Goal: Task Accomplishment & Management: Use online tool/utility

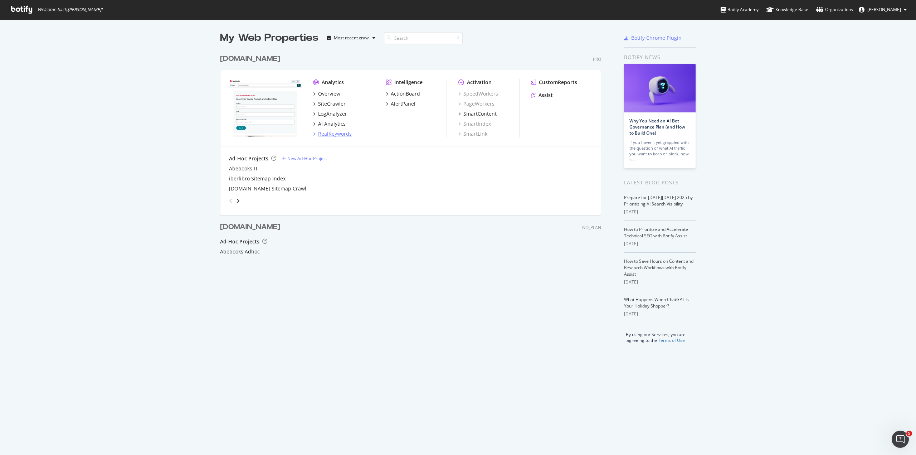
click at [330, 134] on div "RealKeywords" at bounding box center [335, 133] width 34 height 7
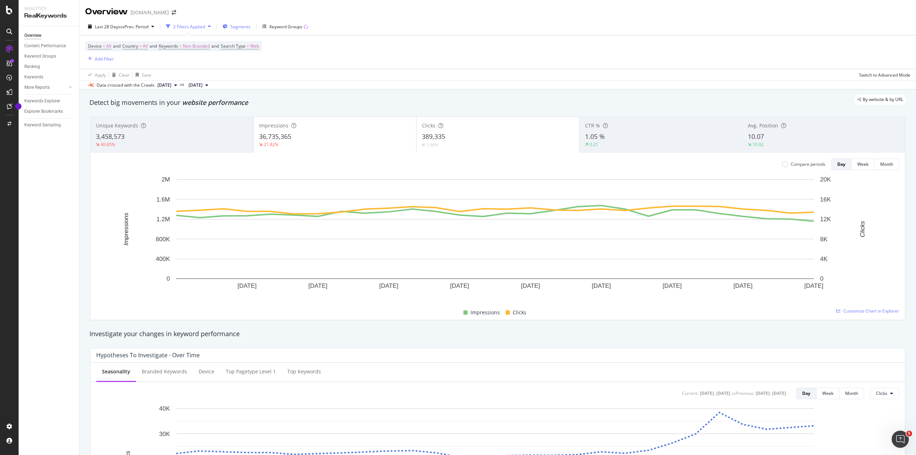
click at [230, 28] on div "Segments" at bounding box center [237, 26] width 28 height 11
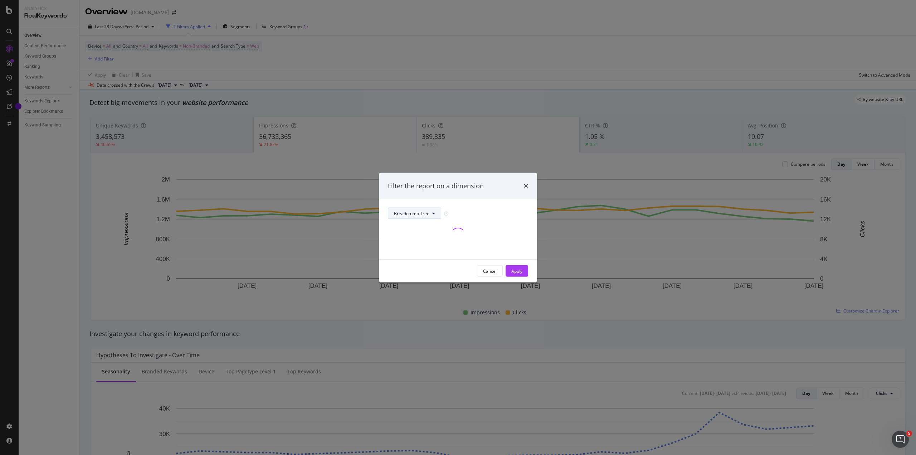
click at [405, 213] on span "Breadcrumb Tree" at bounding box center [411, 213] width 35 height 6
click at [409, 243] on div "pagetype" at bounding box center [417, 239] width 58 height 10
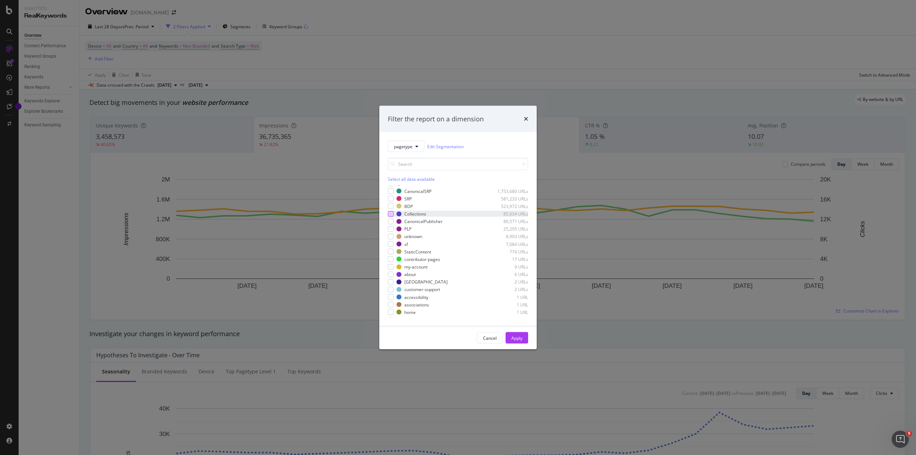
scroll to position [20, 0]
click at [392, 254] on div "modal" at bounding box center [391, 254] width 6 height 6
click at [518, 340] on div "Apply" at bounding box center [517, 338] width 11 height 6
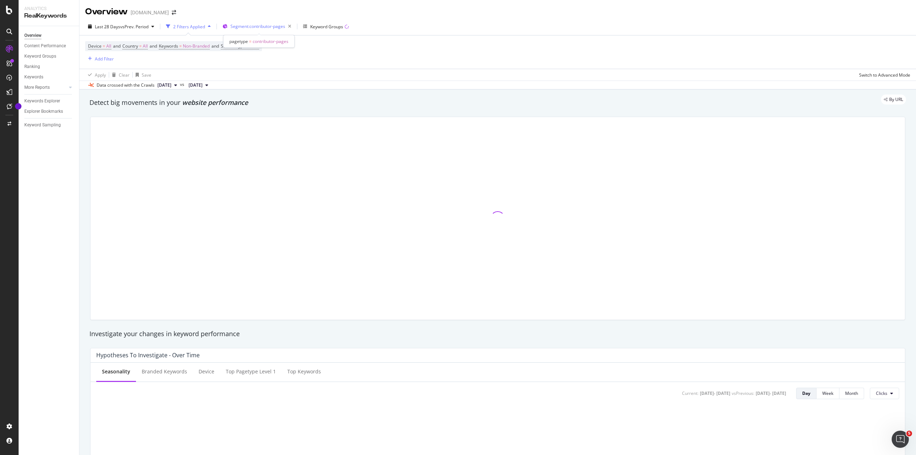
click at [270, 27] on span "Segment: contributor-pages" at bounding box center [258, 26] width 55 height 6
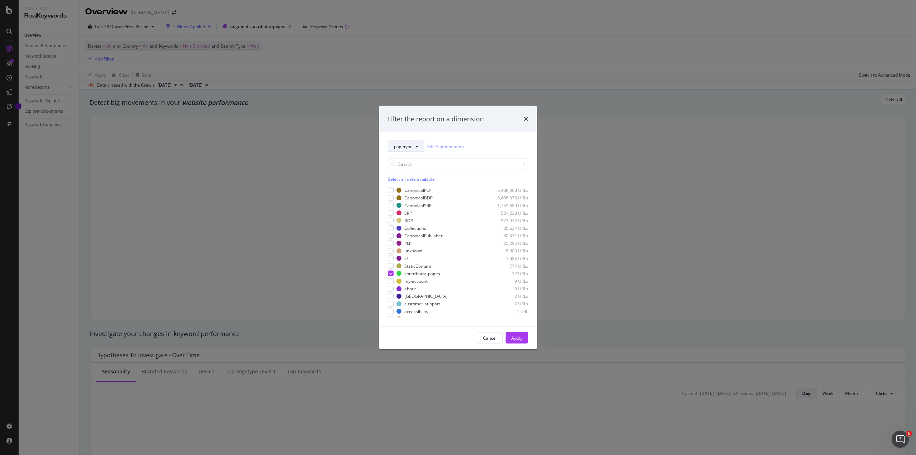
click at [413, 147] on button "pagetype" at bounding box center [406, 146] width 37 height 11
click at [416, 184] on span "author-search" at bounding box center [417, 185] width 46 height 6
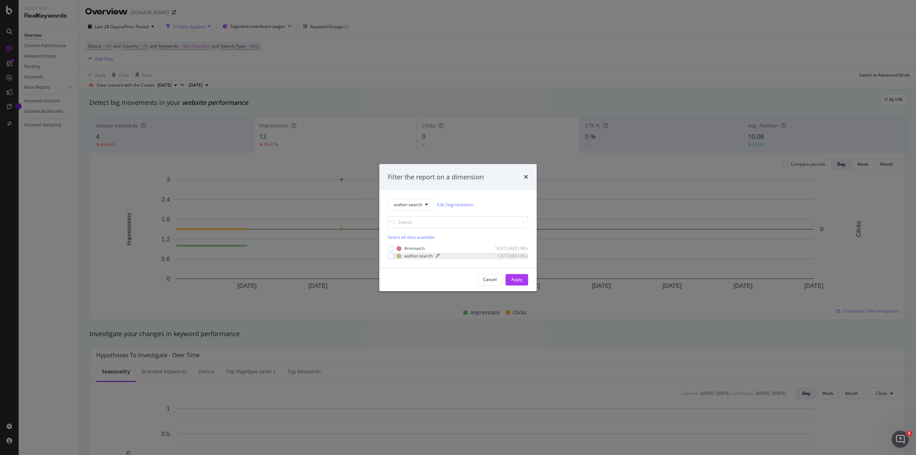
click at [401, 256] on div "modal" at bounding box center [399, 255] width 5 height 5
click at [512, 280] on div "Apply" at bounding box center [517, 279] width 11 height 6
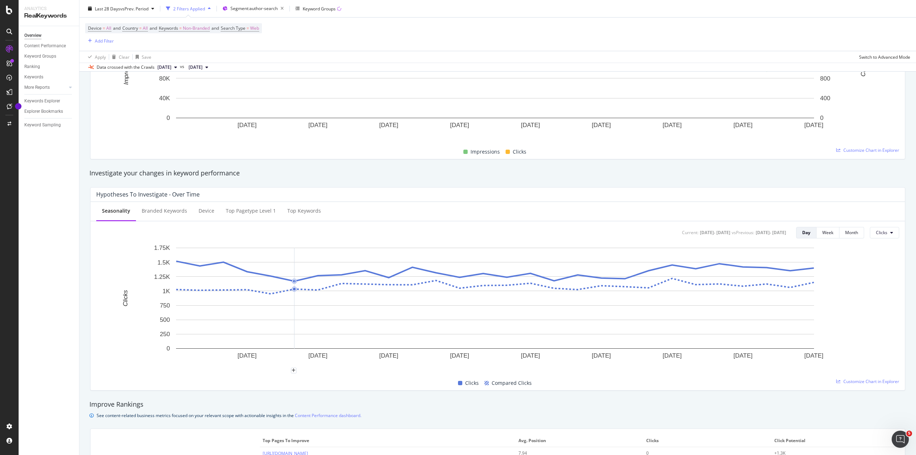
scroll to position [45, 0]
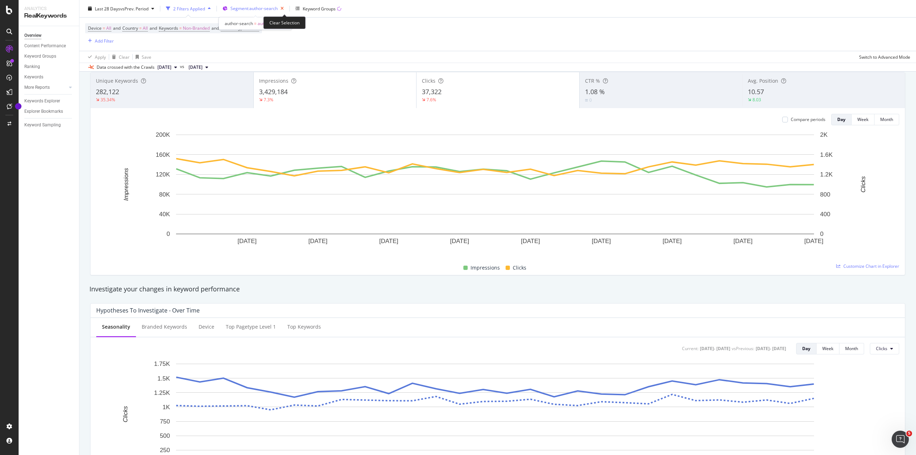
click at [282, 10] on icon "button" at bounding box center [282, 9] width 9 height 10
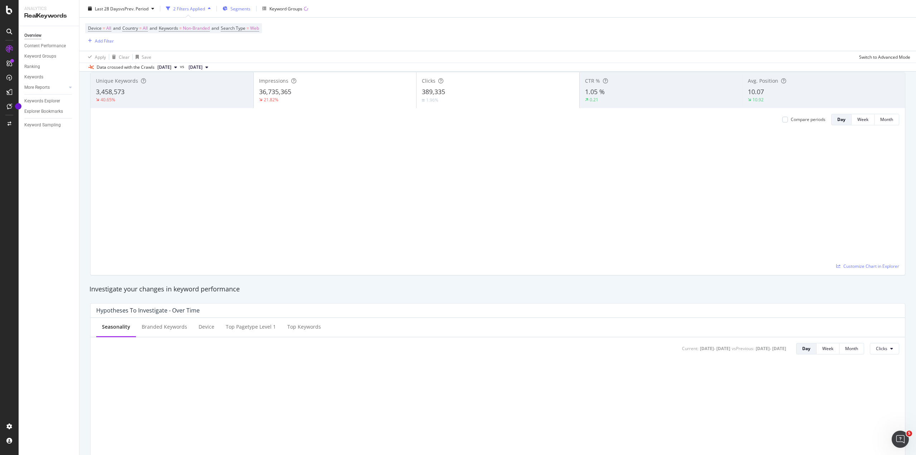
click at [243, 11] on span "Segments" at bounding box center [241, 8] width 20 height 6
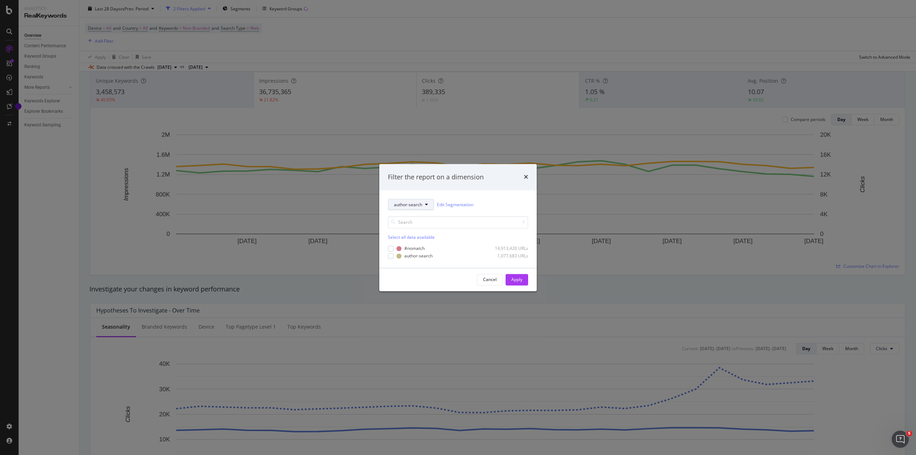
click at [417, 204] on span "author-search" at bounding box center [408, 205] width 28 height 6
click at [419, 232] on span "pagetype" at bounding box center [417, 230] width 46 height 6
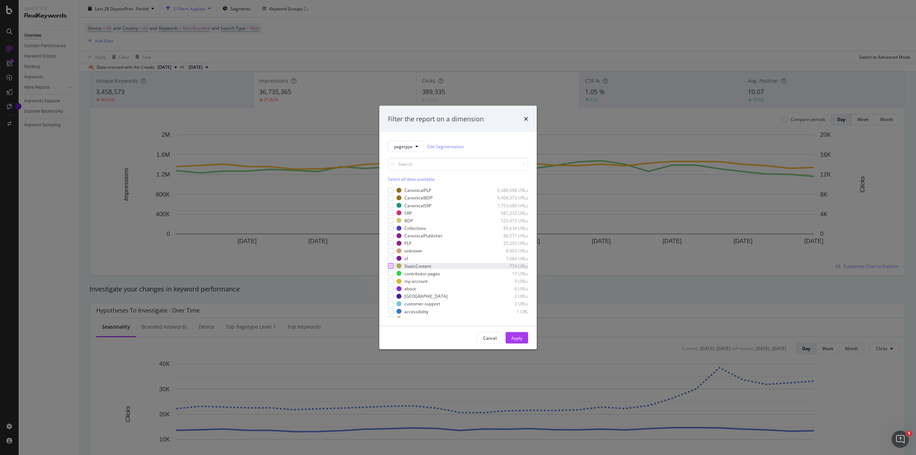
click at [392, 266] on div "modal" at bounding box center [391, 266] width 6 height 6
click at [520, 339] on div "Apply" at bounding box center [517, 338] width 11 height 6
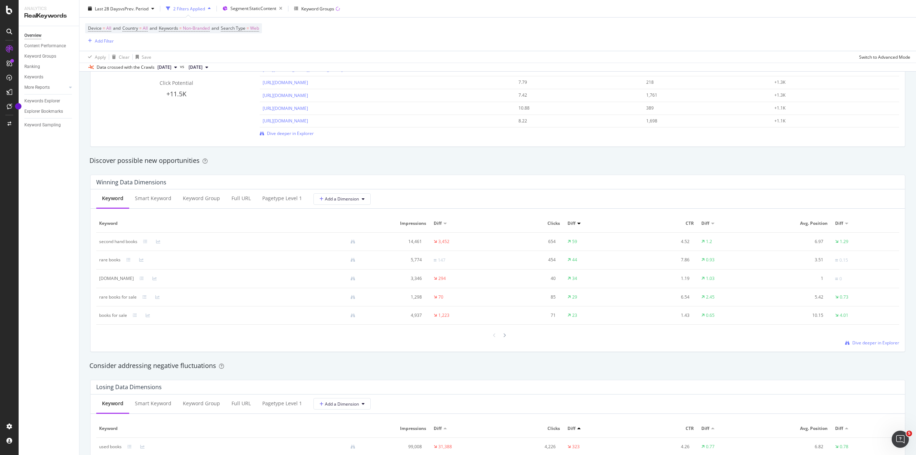
scroll to position [573, 0]
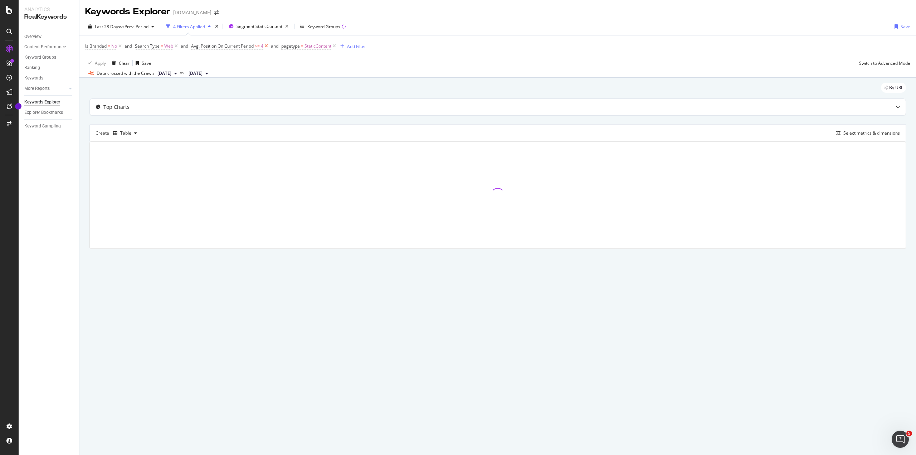
click at [268, 48] on icon at bounding box center [266, 46] width 6 height 7
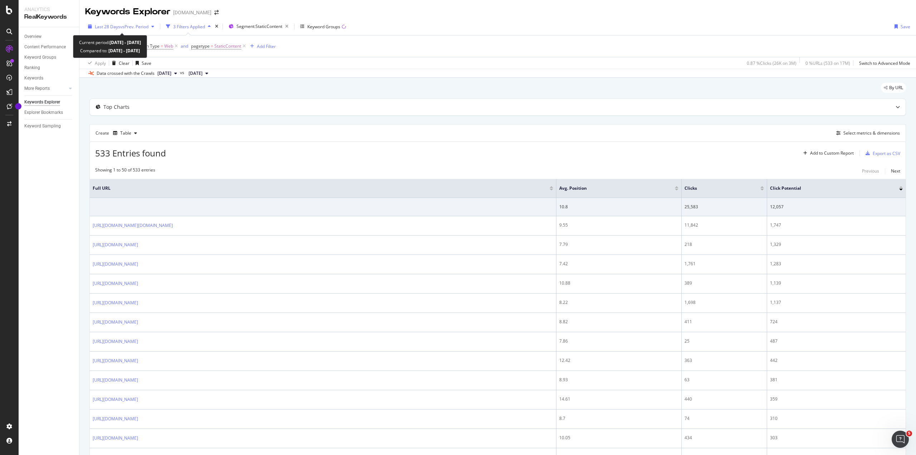
click at [145, 30] on div "Last 28 Days vs Prev. Period" at bounding box center [121, 26] width 72 height 11
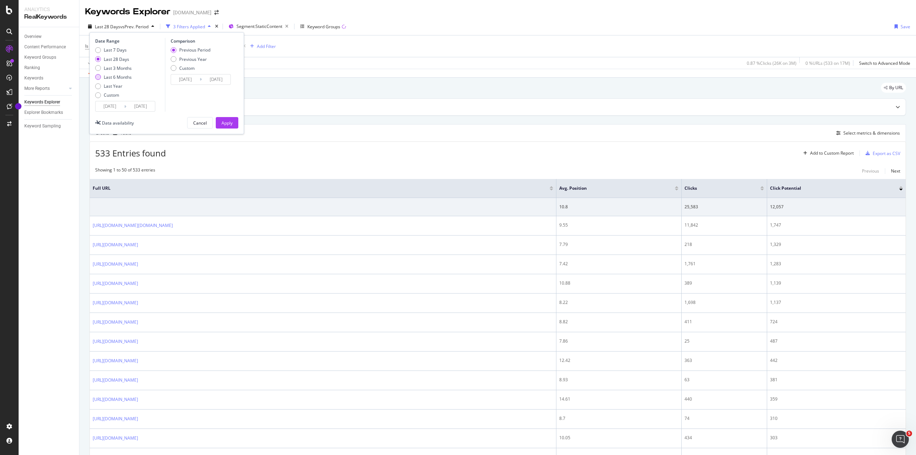
click at [104, 79] on div "Last 6 Months" at bounding box center [118, 77] width 28 height 6
type input "2025/04/12"
type input "2024/10/11"
type input "2025/04/11"
click at [175, 57] on div "Previous Year" at bounding box center [174, 59] width 6 height 6
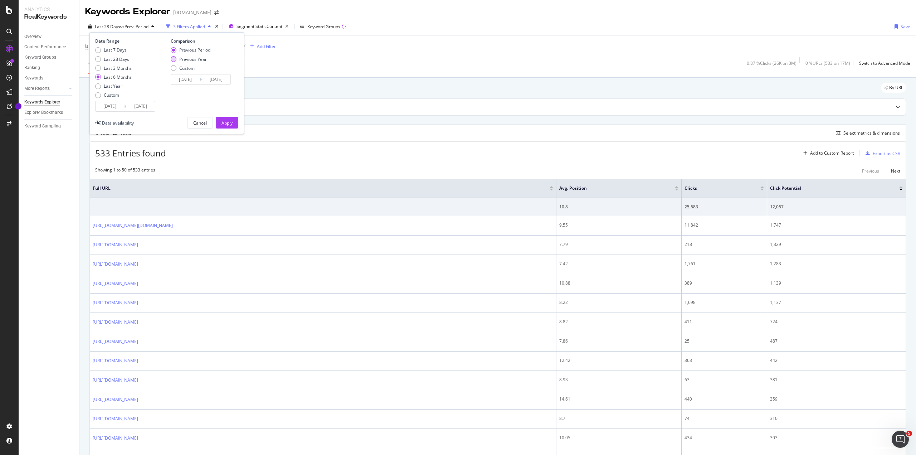
type input "2024/04/13"
type input "2024/10/12"
click at [231, 122] on div "Apply" at bounding box center [227, 123] width 11 height 6
drag, startPoint x: 118, startPoint y: 73, endPoint x: 231, endPoint y: 59, distance: 113.7
click at [231, 59] on div "Apply Clear Save 1.03 % Clicks ( 181K on 18M ) 0 % URLs ( 693 on 35M ) Switch t…" at bounding box center [497, 63] width 837 height 12
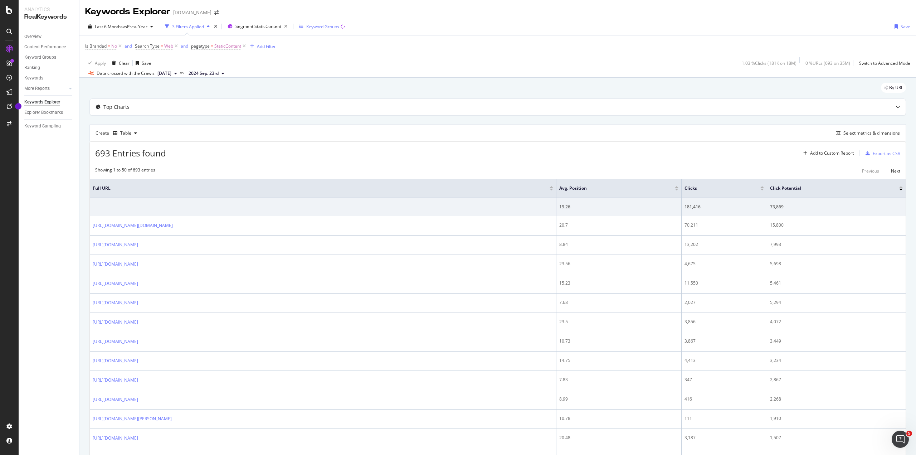
click at [307, 25] on div "Keyword Groups" at bounding box center [322, 27] width 46 height 6
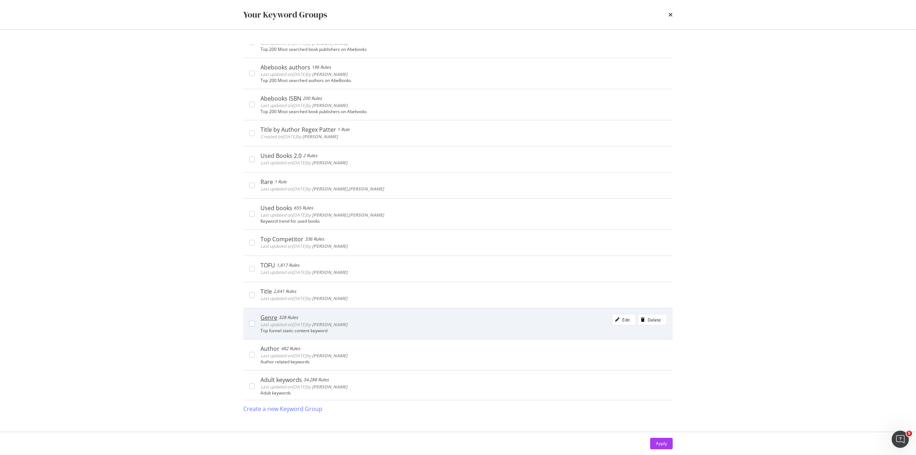
scroll to position [76, 0]
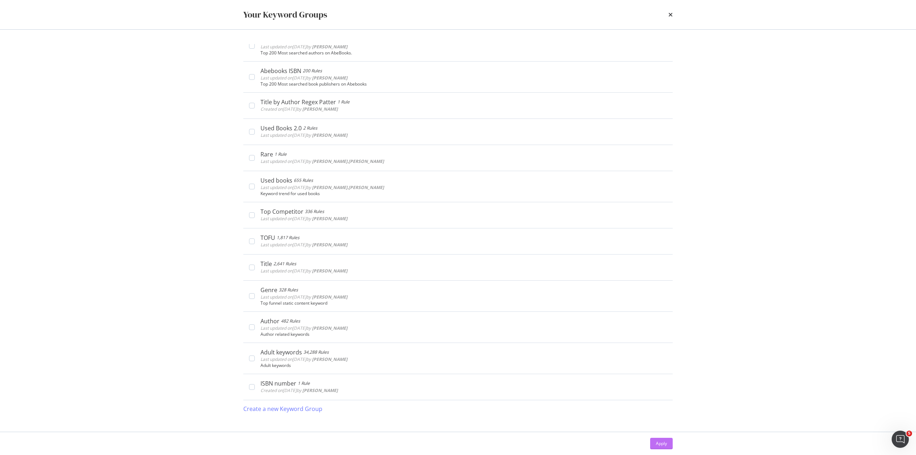
click at [660, 443] on div "Apply" at bounding box center [661, 443] width 11 height 6
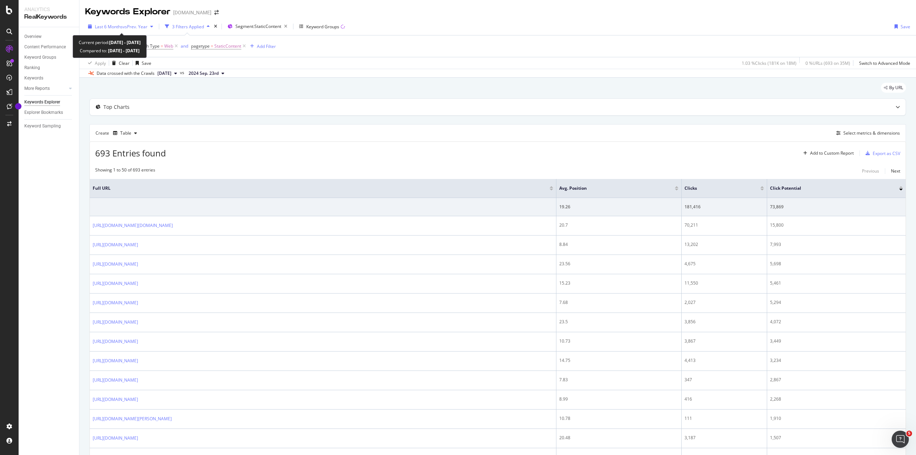
click at [139, 30] on div "Last 6 Months vs Prev. Year" at bounding box center [120, 26] width 71 height 11
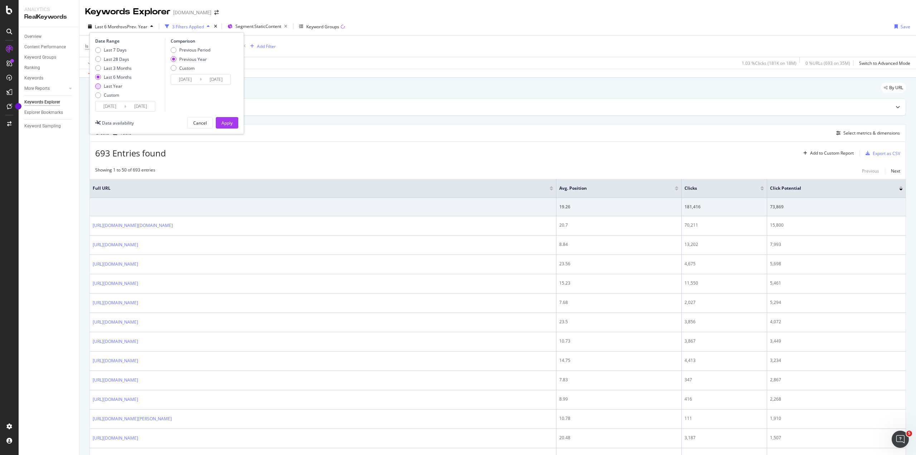
click at [98, 87] on div "Last Year" at bounding box center [98, 86] width 6 height 6
type input "2024/10/12"
type input "2023/10/14"
click at [230, 124] on div "Apply" at bounding box center [227, 123] width 11 height 6
click at [875, 156] on div "Export as CSV" at bounding box center [882, 153] width 38 height 11
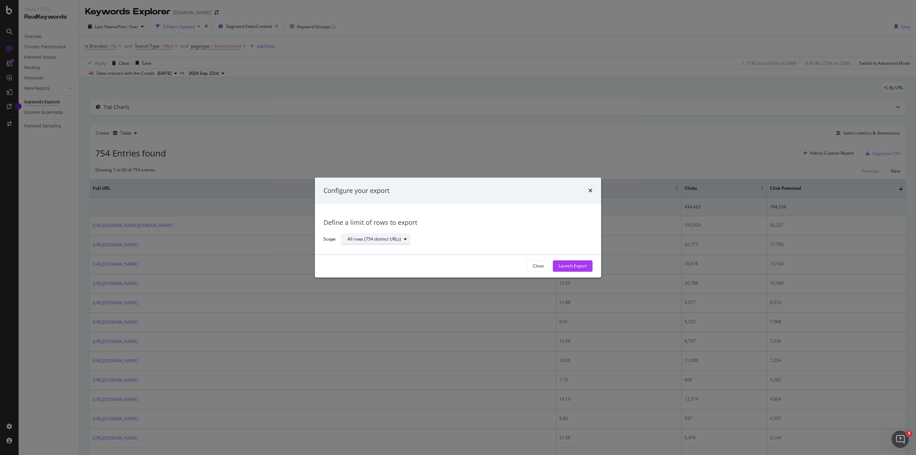
click at [391, 237] on div "All rows (754 distinct URLs)" at bounding box center [375, 239] width 54 height 4
click at [439, 232] on div "Define a limit of rows to export Scope All rows (754 distinct URLs)" at bounding box center [458, 229] width 269 height 33
click at [562, 265] on div "Launch Export" at bounding box center [573, 266] width 28 height 6
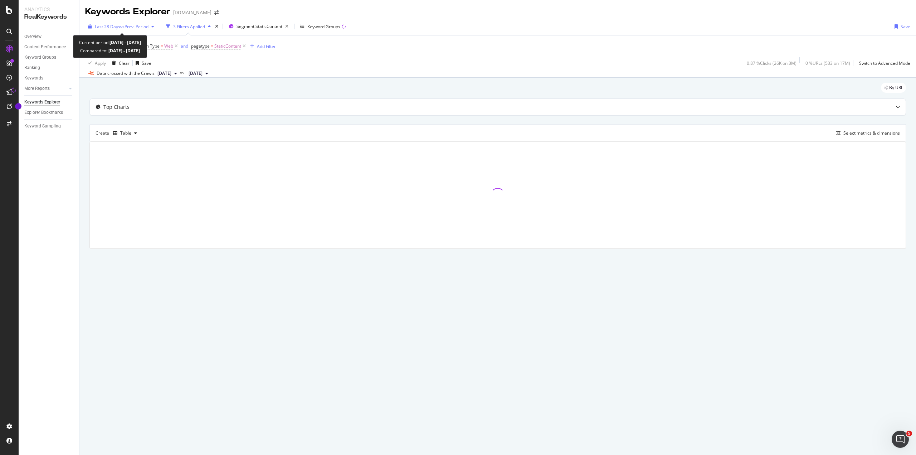
click at [115, 30] on div "Last 28 Days vs Prev. Period" at bounding box center [121, 26] width 72 height 11
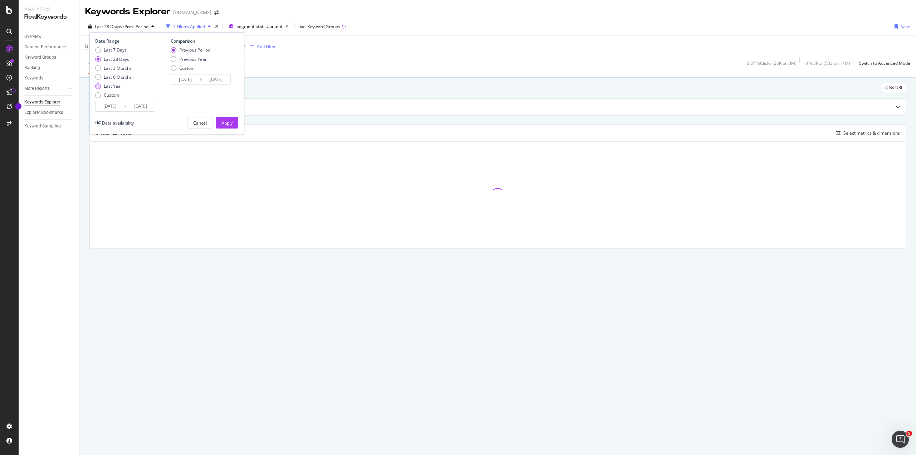
click at [101, 88] on div "Last Year" at bounding box center [113, 86] width 37 height 6
type input "[DATE]"
type input "2023/10/13"
type input "[DATE]"
click at [232, 125] on div "Apply" at bounding box center [227, 123] width 11 height 6
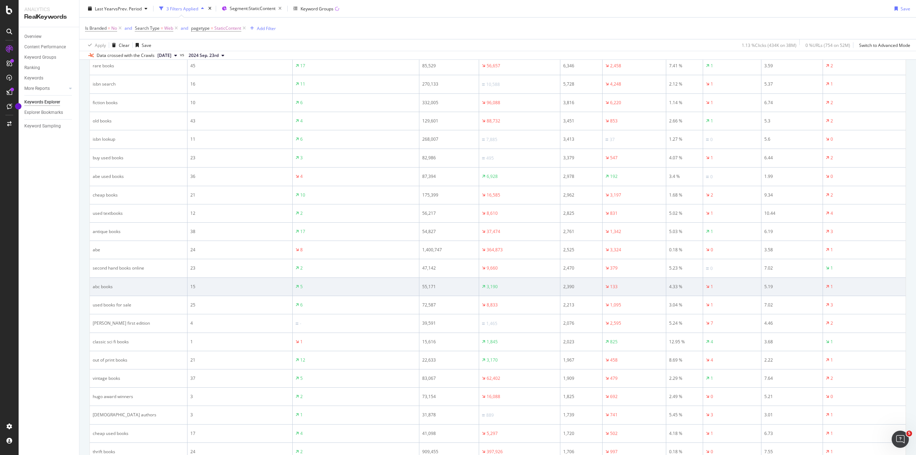
scroll to position [36, 0]
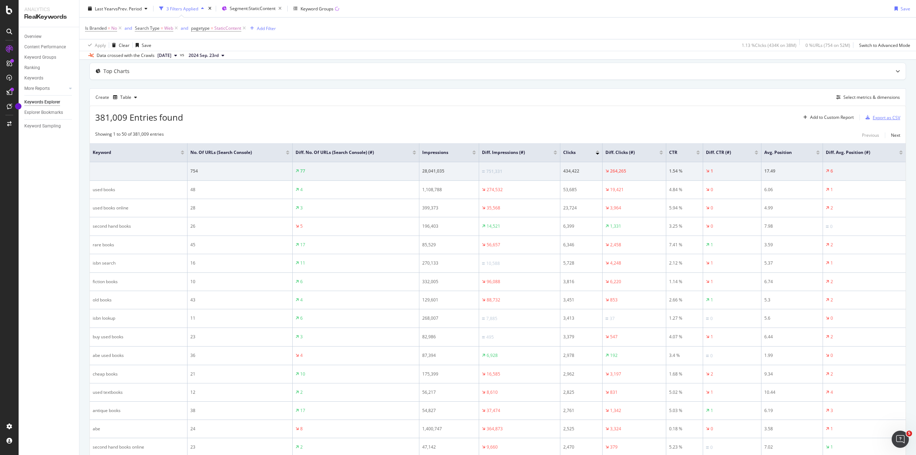
click at [892, 120] on div "Export as CSV" at bounding box center [887, 118] width 28 height 6
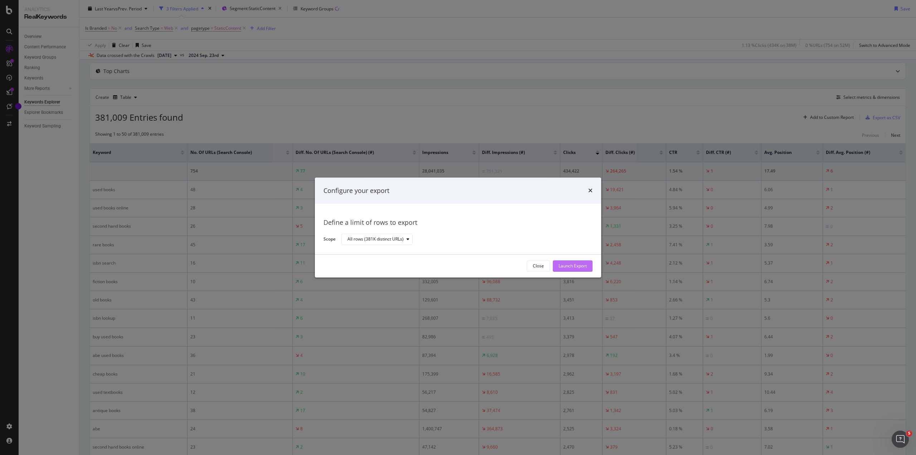
click at [573, 267] on div "Launch Export" at bounding box center [573, 266] width 28 height 6
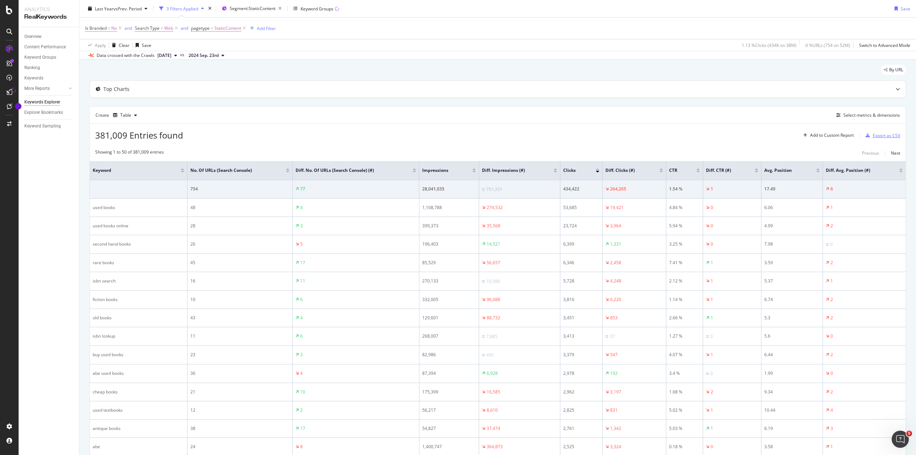
scroll to position [0, 0]
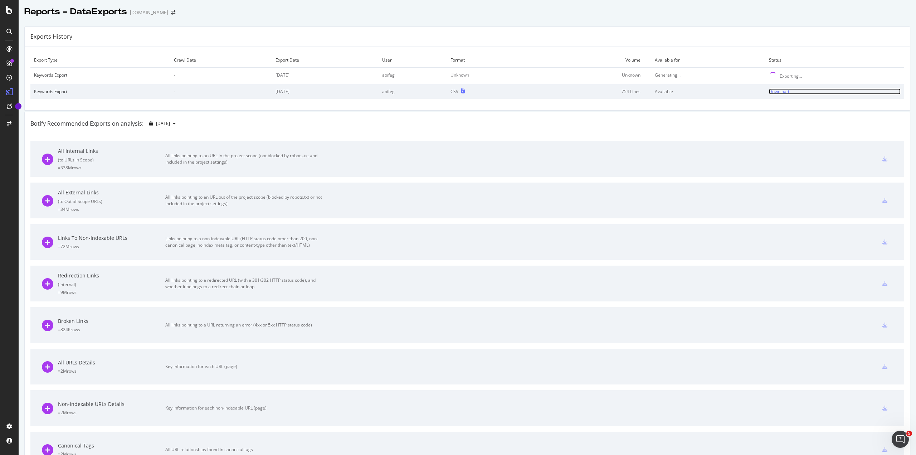
click at [776, 94] on div "Download" at bounding box center [779, 91] width 20 height 6
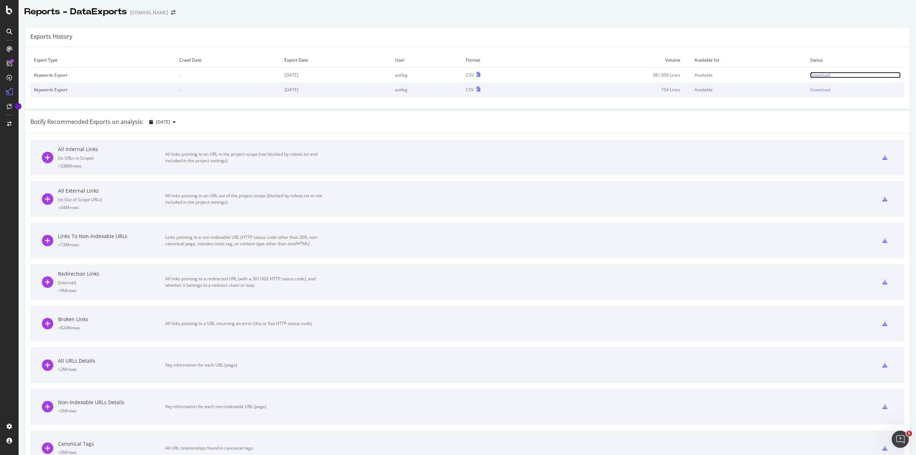
click at [810, 76] on div "Download" at bounding box center [820, 75] width 20 height 6
